Goal: Find specific page/section: Find specific page/section

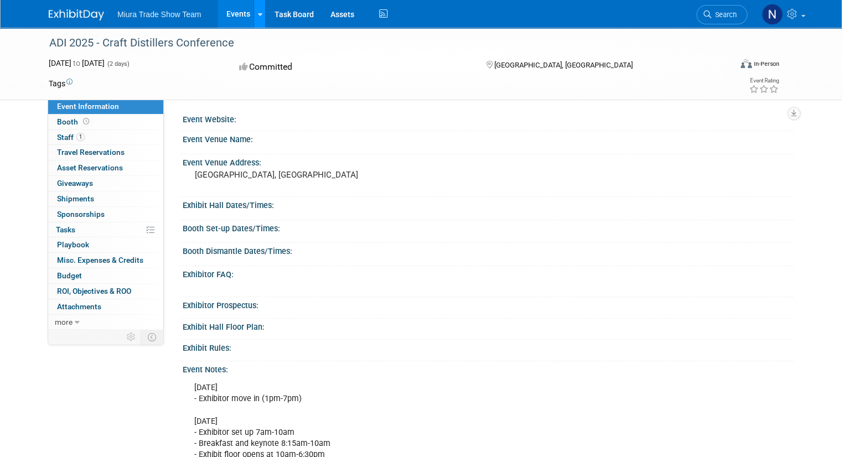
click at [257, 14] on icon at bounding box center [259, 14] width 4 height 7
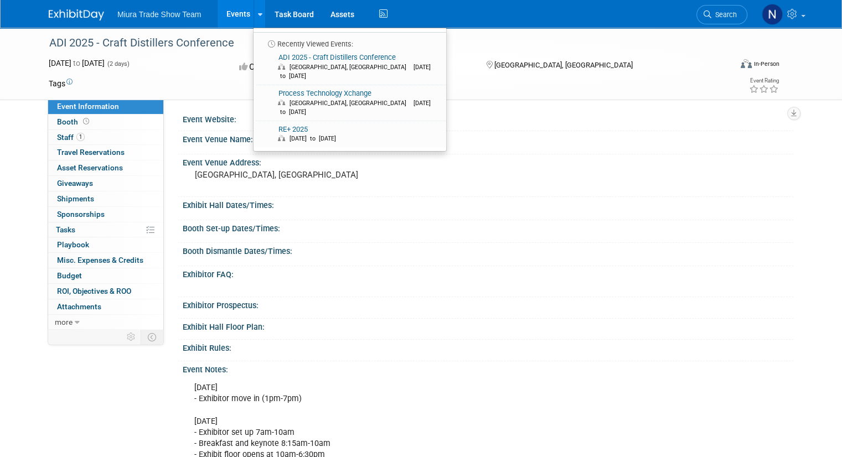
click at [208, 73] on div "Aug 25, 2025 to Aug 26, 2025 (2 days) Aug 25, 2025 to Aug 26, 2025 Committed Sa…" at bounding box center [413, 67] width 747 height 19
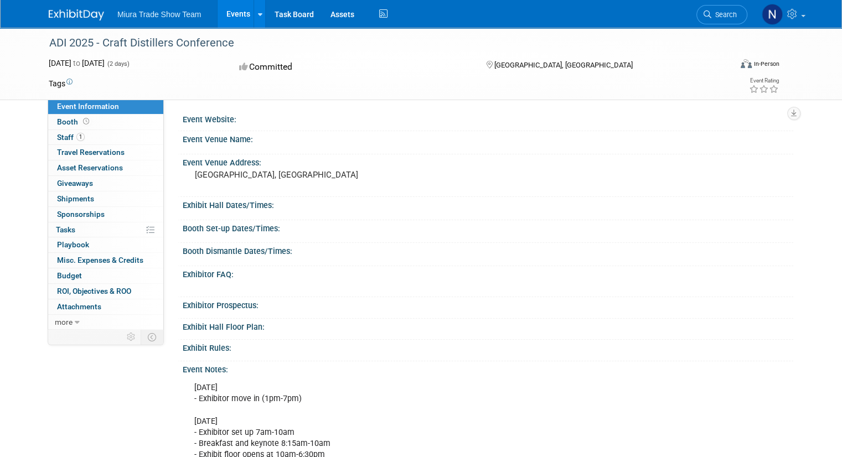
click at [224, 12] on link "Events" at bounding box center [238, 14] width 40 height 28
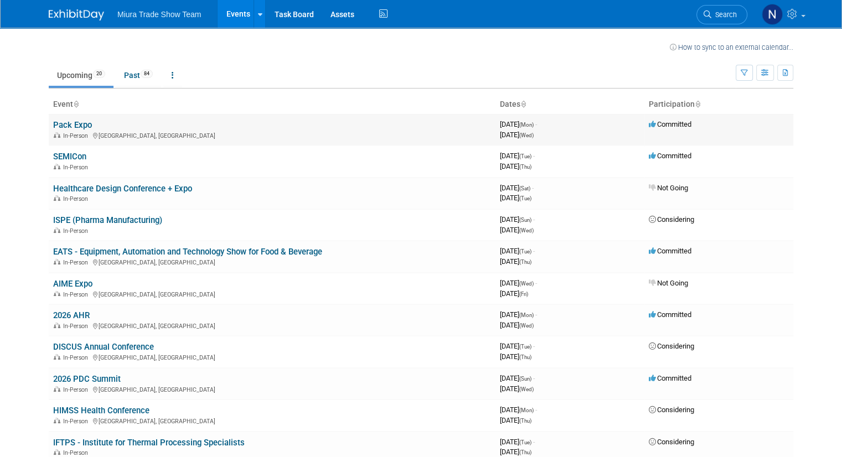
click at [71, 124] on link "Pack Expo" at bounding box center [72, 125] width 39 height 10
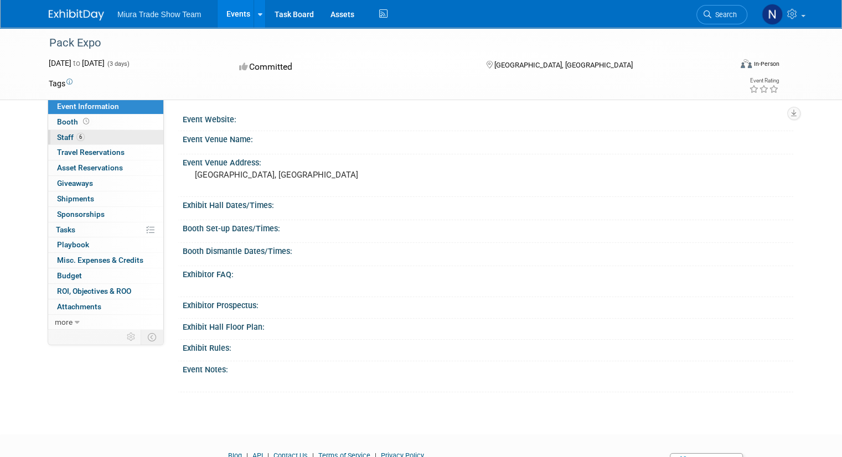
click at [57, 133] on span "Staff 6" at bounding box center [71, 137] width 28 height 9
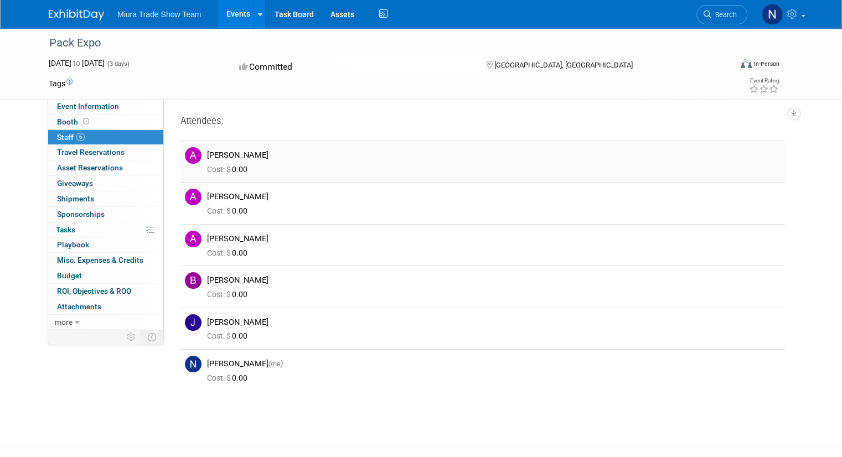
drag, startPoint x: 198, startPoint y: 154, endPoint x: 240, endPoint y: 155, distance: 42.6
click at [240, 155] on div "Alec Groff" at bounding box center [494, 155] width 574 height 11
click at [239, 154] on div "Alec Groff" at bounding box center [494, 155] width 574 height 11
click at [222, 154] on div "Alec Groff" at bounding box center [494, 155] width 574 height 11
click at [186, 153] on img at bounding box center [193, 155] width 17 height 17
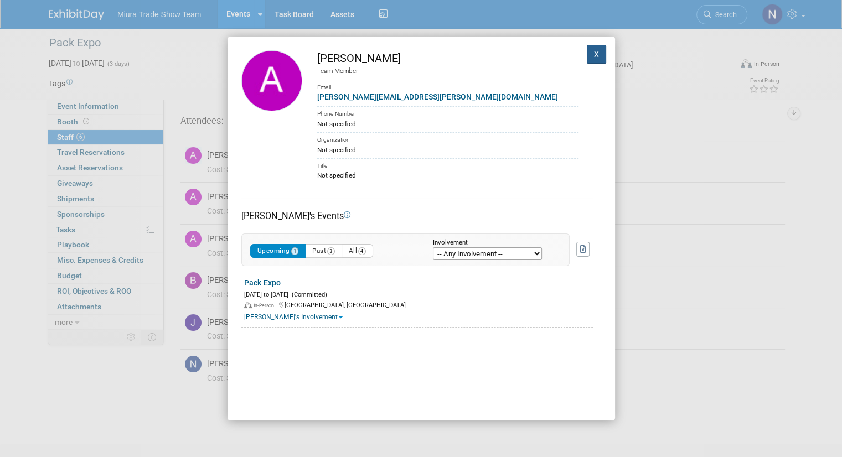
click at [587, 55] on button "X" at bounding box center [597, 54] width 20 height 19
